Goal: Check status: Check status

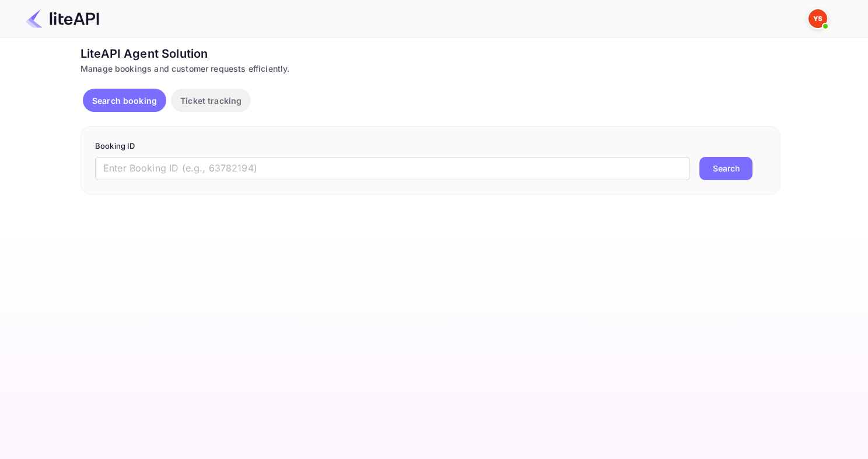
click at [200, 181] on div "Booking ID ​ Search" at bounding box center [430, 160] width 700 height 69
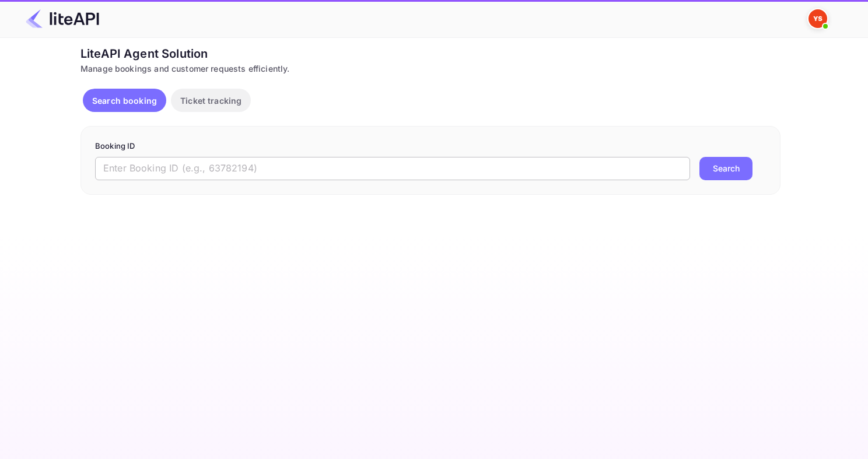
click at [199, 167] on input "text" at bounding box center [392, 168] width 595 height 23
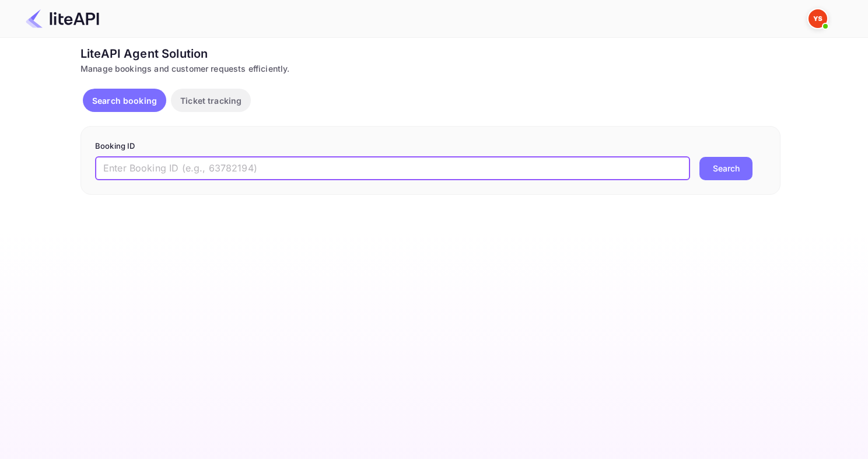
paste input "8808485"
type input "8808485"
click at [699, 157] on button "Search" at bounding box center [725, 168] width 53 height 23
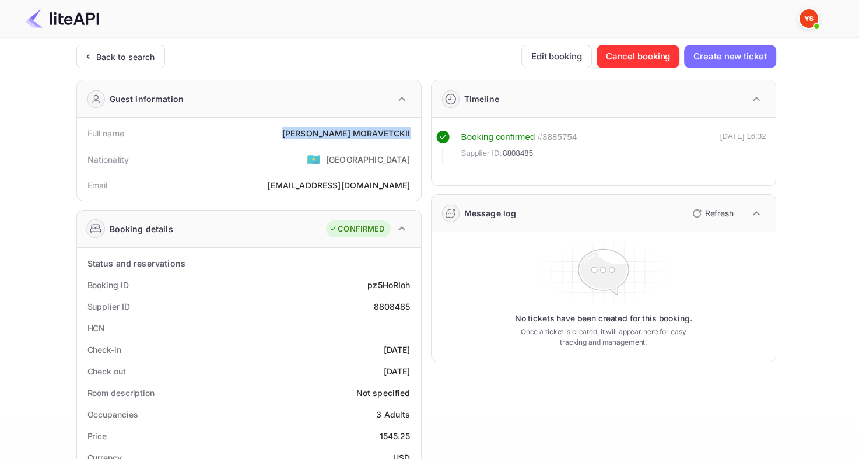
drag, startPoint x: 317, startPoint y: 123, endPoint x: 414, endPoint y: 131, distance: 97.1
click at [414, 131] on div "Full name [PERSON_NAME]" at bounding box center [249, 133] width 335 height 22
copy div "[PERSON_NAME]"
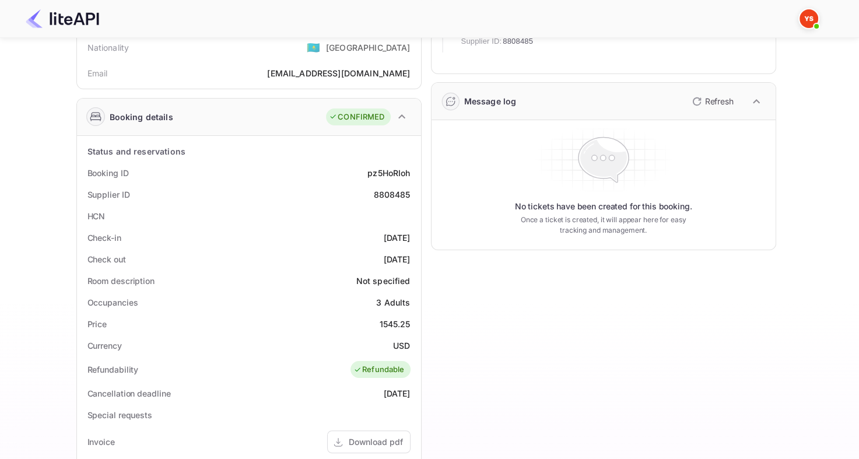
scroll to position [117, 0]
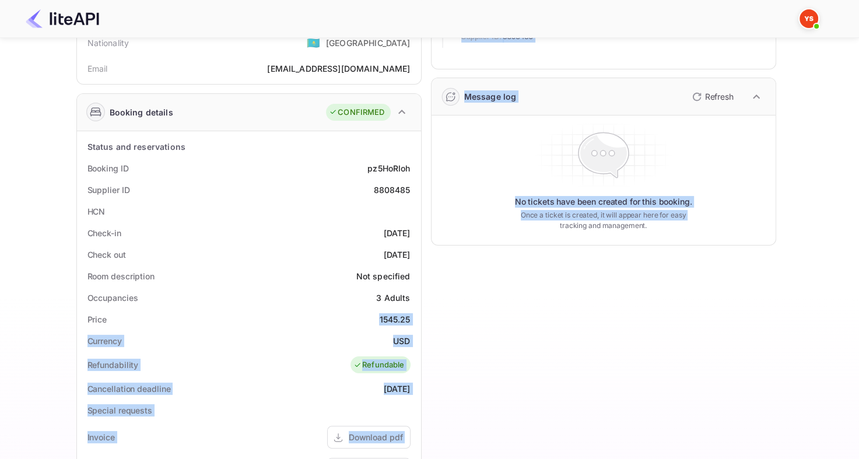
drag, startPoint x: 377, startPoint y: 317, endPoint x: 422, endPoint y: 322, distance: 44.6
click at [422, 322] on div "Guest information Full name [PERSON_NAME] Nationality 🇰🇿 [DEMOGRAPHIC_DATA] Ema…" at bounding box center [421, 336] width 709 height 764
click at [427, 316] on div "Timeline Booking confirmed # 3885754 Supplier ID: 8808485 [DATE] 16:32 Message …" at bounding box center [599, 336] width 355 height 764
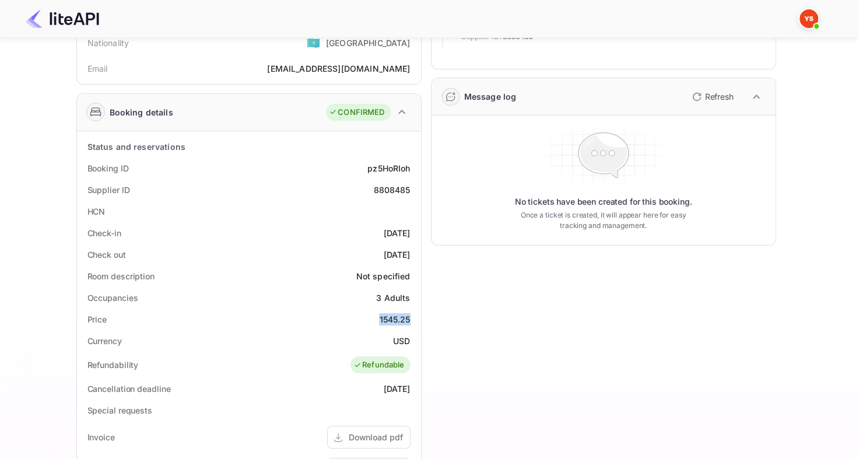
drag, startPoint x: 372, startPoint y: 317, endPoint x: 413, endPoint y: 316, distance: 41.4
click at [413, 316] on div "Price 1545.25" at bounding box center [249, 320] width 335 height 22
copy div "1545.25"
click at [387, 192] on div "8808485" at bounding box center [391, 190] width 37 height 12
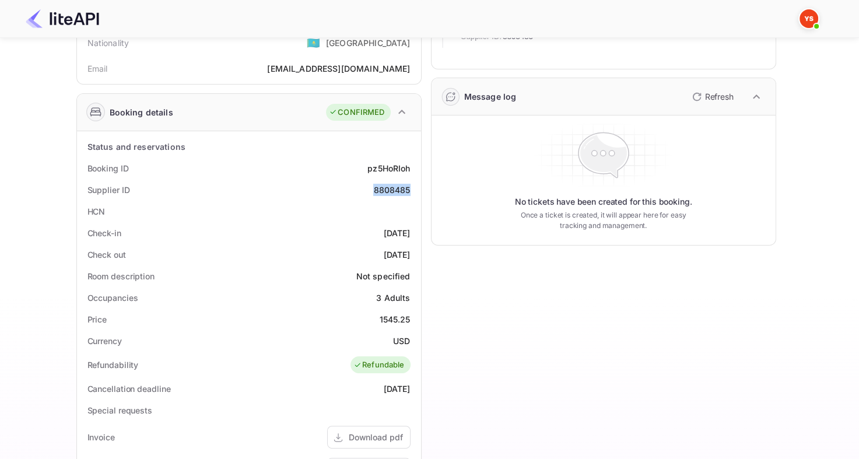
copy div "8808485"
